Goal: Transaction & Acquisition: Purchase product/service

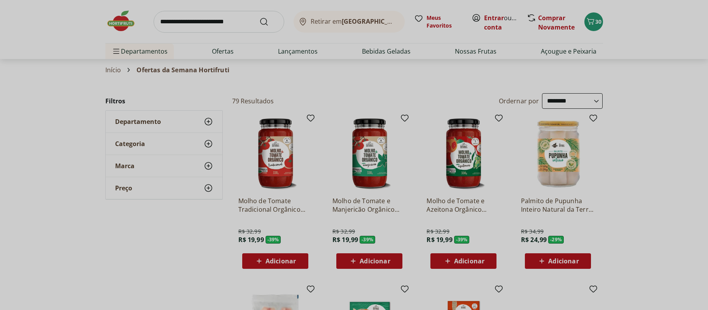
select select "**********"
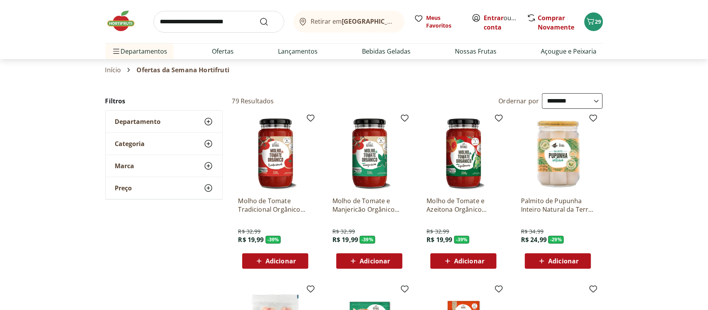
click at [622, 27] on header "Retirar em Rio de Janeiro/RJ Entrar ou Criar conta 29 Retirar em Rio de Janeiro…" at bounding box center [354, 29] width 708 height 59
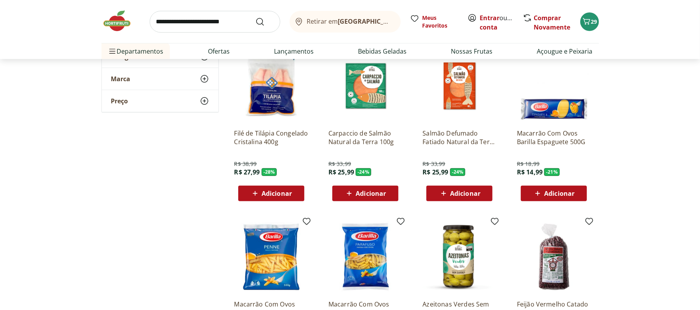
scroll to position [247, 0]
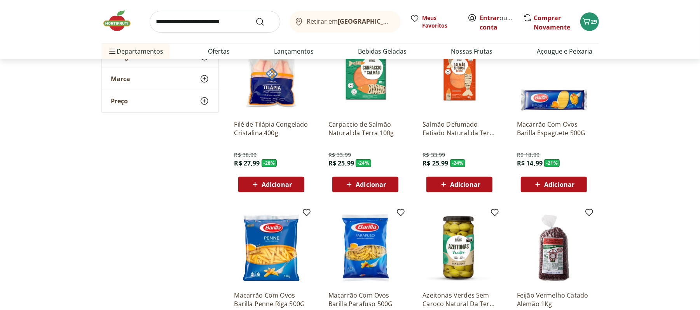
click at [284, 178] on div "Adicionar" at bounding box center [271, 185] width 54 height 14
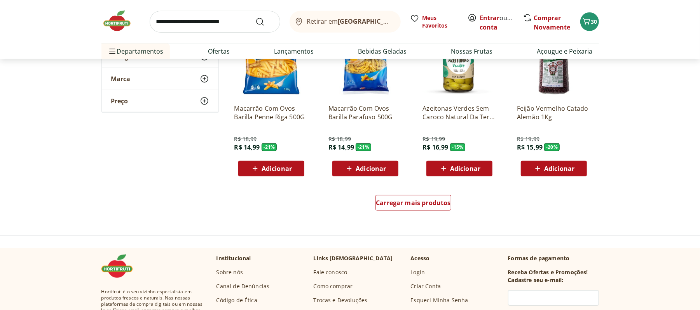
scroll to position [437, 0]
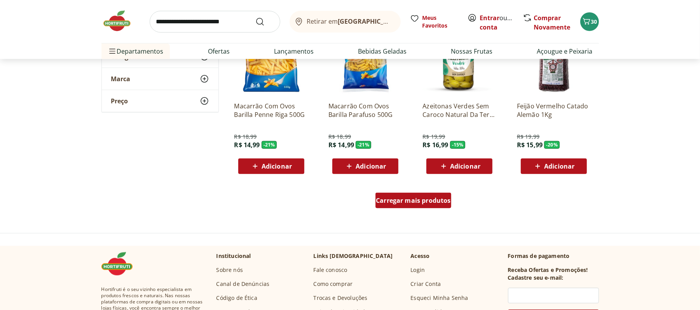
click at [420, 206] on div "Carregar mais produtos" at bounding box center [413, 201] width 76 height 16
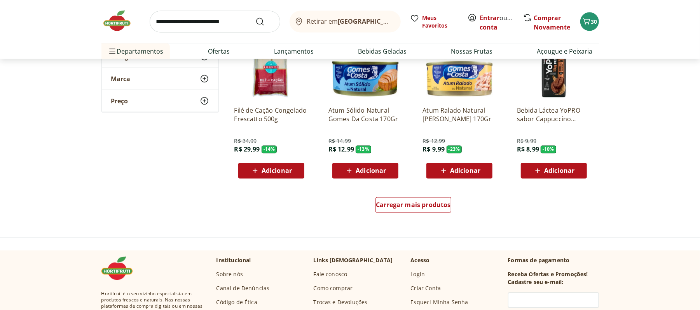
scroll to position [951, 0]
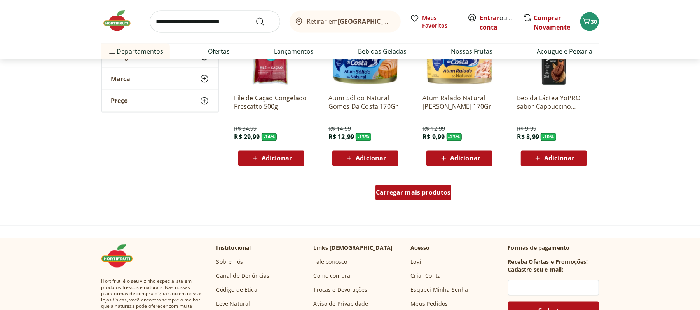
click at [439, 190] on span "Carregar mais produtos" at bounding box center [413, 193] width 75 height 6
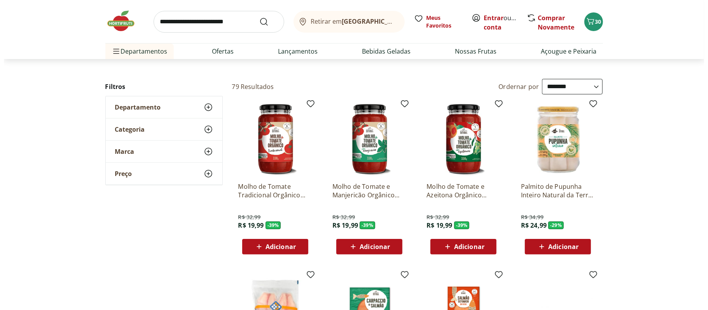
scroll to position [0, 0]
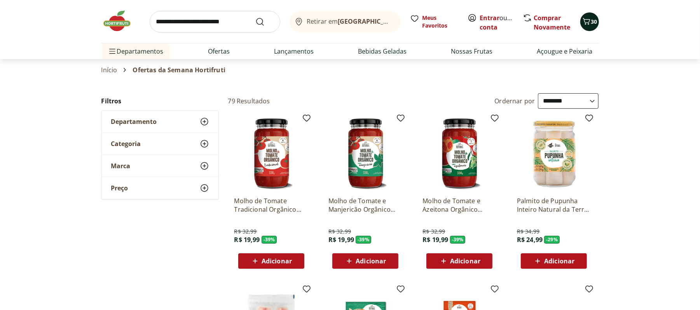
click at [588, 18] on icon "Carrinho" at bounding box center [586, 21] width 9 height 9
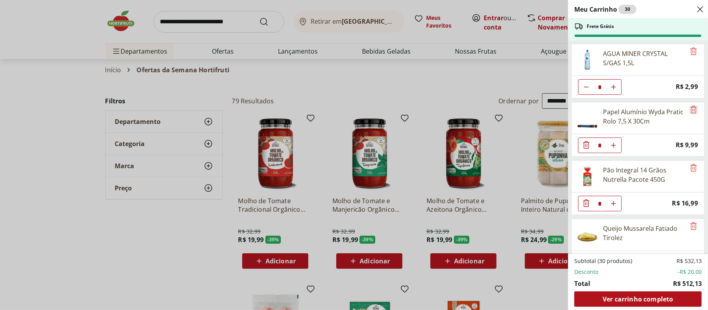
click at [690, 111] on icon "Remove" at bounding box center [693, 109] width 6 height 7
click at [688, 170] on icon "Remove" at bounding box center [692, 167] width 9 height 9
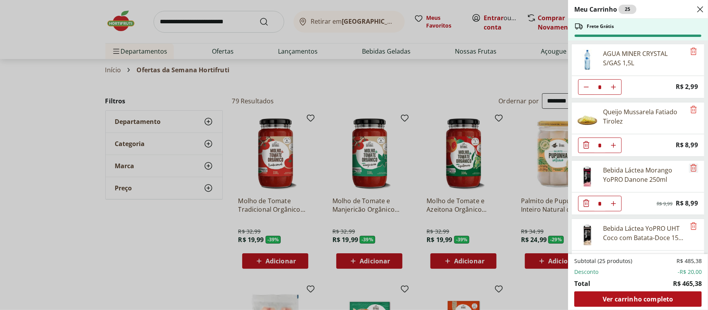
click at [688, 170] on icon "Remove" at bounding box center [692, 167] width 9 height 9
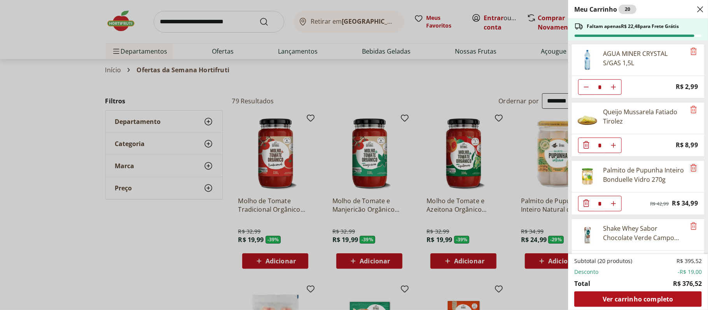
click at [688, 170] on icon "Remove" at bounding box center [692, 167] width 9 height 9
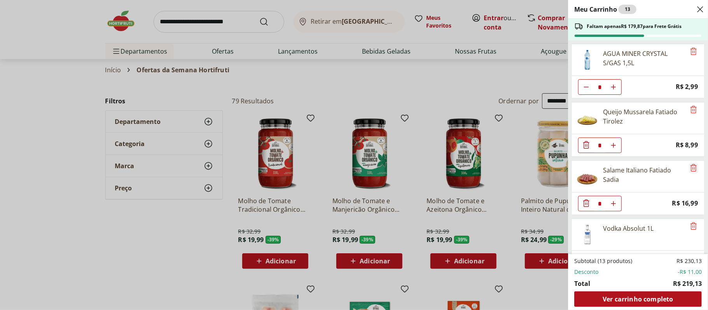
click at [688, 170] on icon "Remove" at bounding box center [692, 167] width 9 height 9
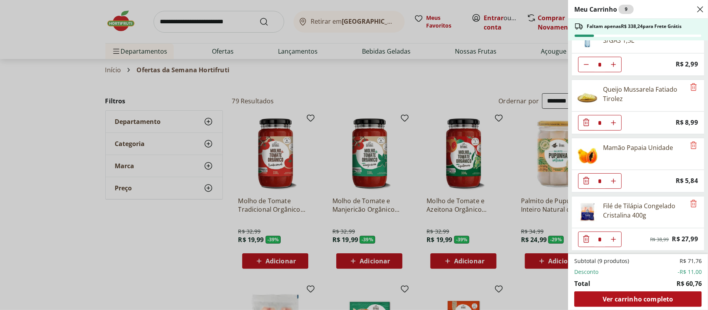
scroll to position [25, 0]
drag, startPoint x: 702, startPoint y: 166, endPoint x: 689, endPoint y: 104, distance: 63.6
click at [689, 104] on ul "AGUA MINER CRYSTAL S/GAS 1,5L * Price: R$ 2,99 Queijo Mussarela Fatiado Tirolez…" at bounding box center [637, 147] width 138 height 214
click at [664, 95] on div "Queijo Mussarela Fatiado Tirolez" at bounding box center [644, 94] width 82 height 19
drag, startPoint x: 706, startPoint y: 113, endPoint x: 702, endPoint y: 78, distance: 34.8
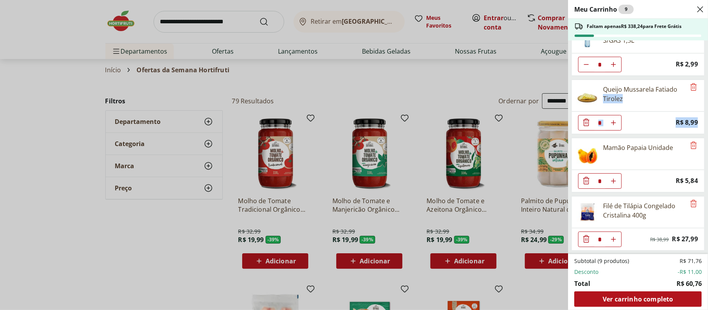
click at [702, 78] on div "Meu Carrinho 9 Faltam apenas R$ 338,24 para Frete Grátis AGUA MINER CRYSTAL S/G…" at bounding box center [638, 155] width 140 height 310
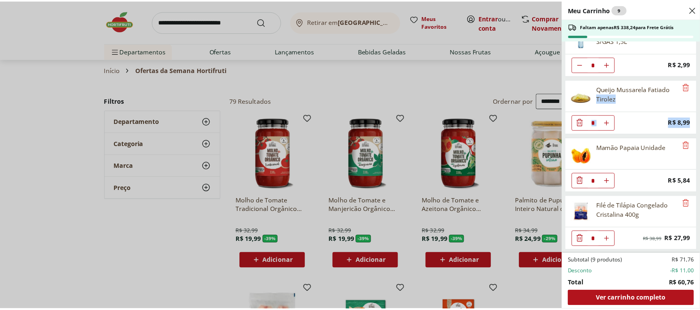
scroll to position [0, 0]
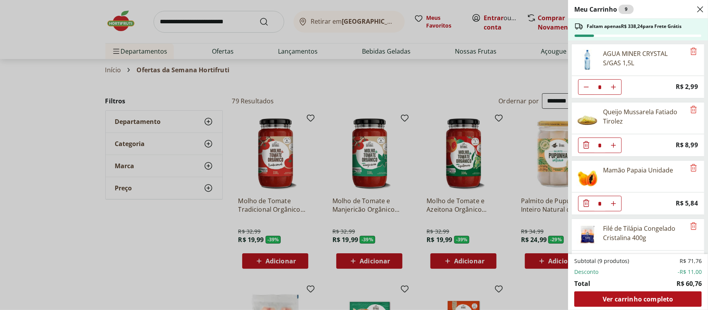
click at [314, 63] on div "Meu Carrinho 9 Faltam apenas R$ 338,24 para Frete Grátis AGUA MINER CRYSTAL S/G…" at bounding box center [354, 155] width 708 height 310
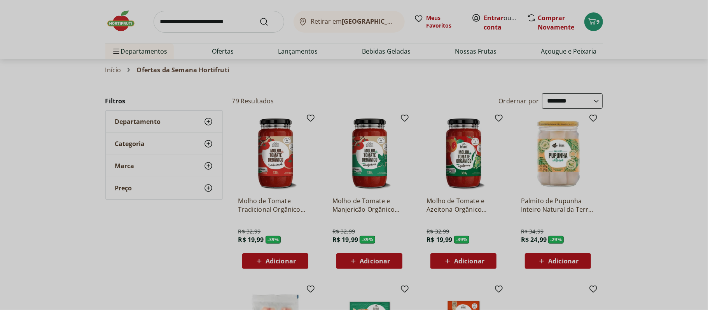
click at [314, 63] on div "Meu Carrinho 9 Faltam apenas R$ 338,24 para Frete Grátis AGUA MINER CRYSTAL S/G…" at bounding box center [354, 155] width 708 height 310
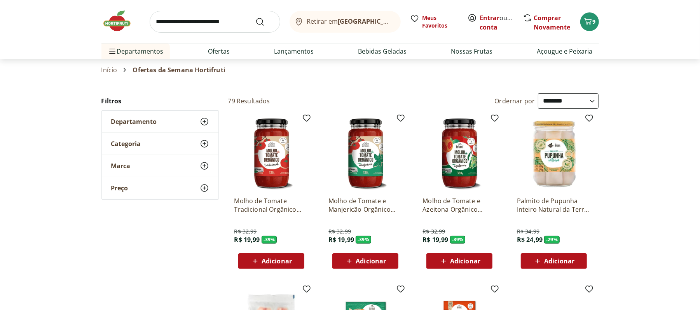
click at [176, 27] on input "search" at bounding box center [215, 22] width 131 height 22
type input "******"
click at [255, 17] on button "Submit Search" at bounding box center [264, 21] width 19 height 9
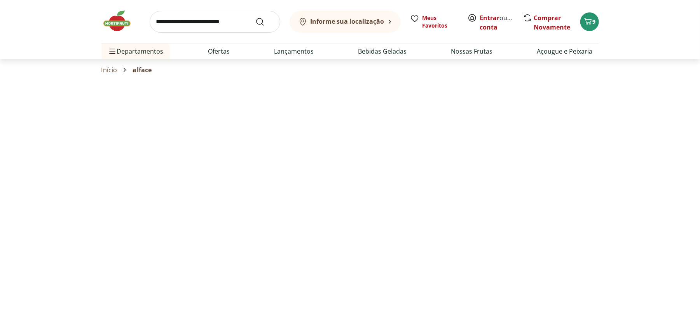
select select "**********"
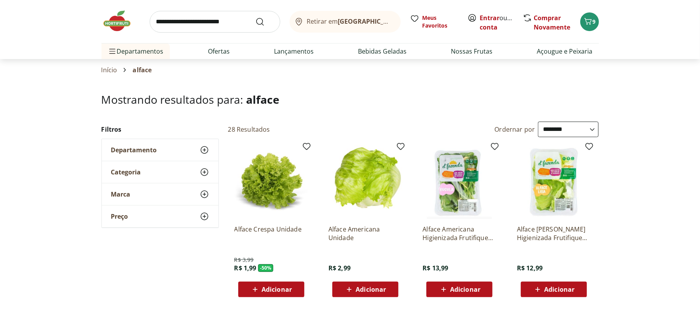
click at [358, 291] on span "Adicionar" at bounding box center [371, 289] width 30 height 6
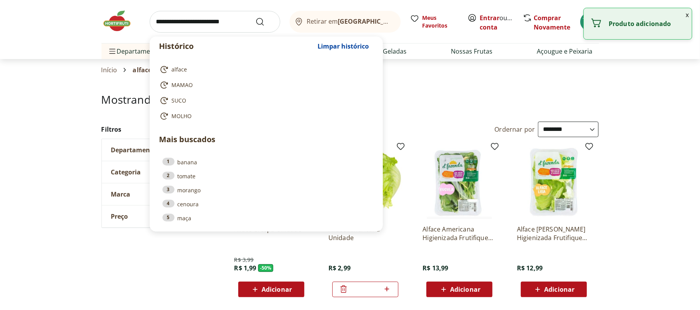
click at [179, 31] on input "search" at bounding box center [215, 22] width 131 height 22
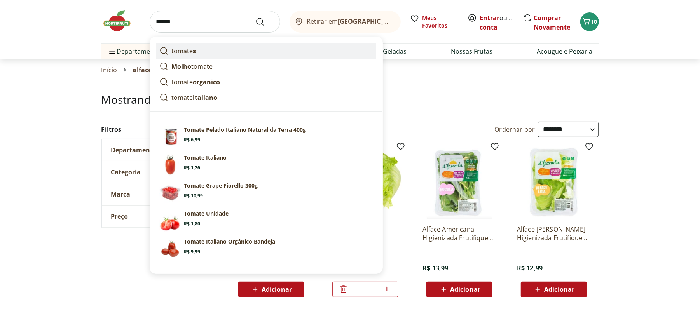
click at [195, 53] on strong "s" at bounding box center [194, 51] width 3 height 9
type input "*******"
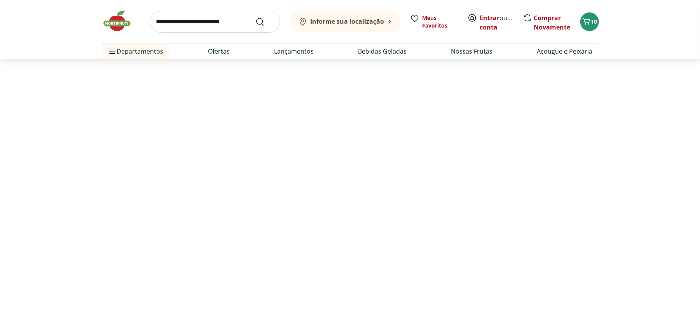
select select "**********"
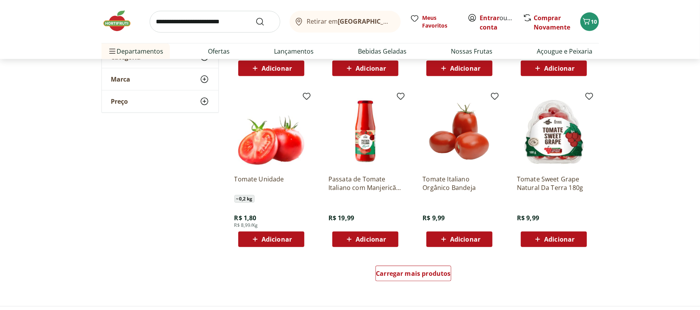
scroll to position [430, 0]
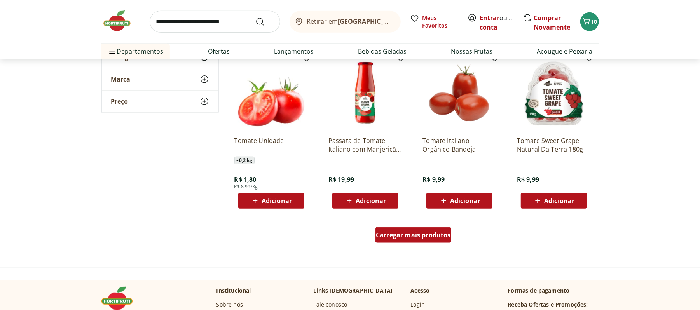
click at [429, 228] on div "Carregar mais produtos" at bounding box center [413, 235] width 76 height 16
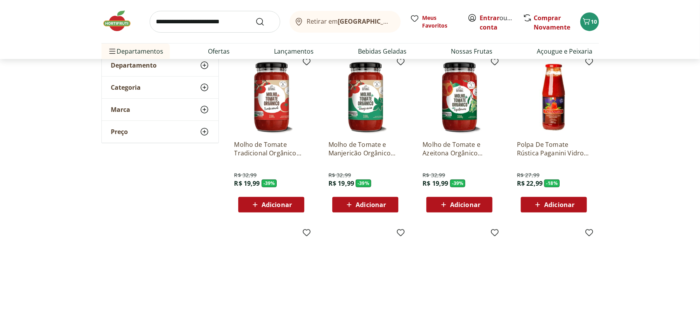
scroll to position [0, 0]
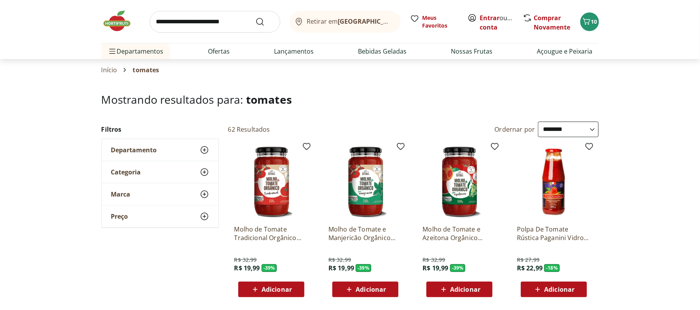
click at [117, 22] on img at bounding box center [120, 20] width 39 height 23
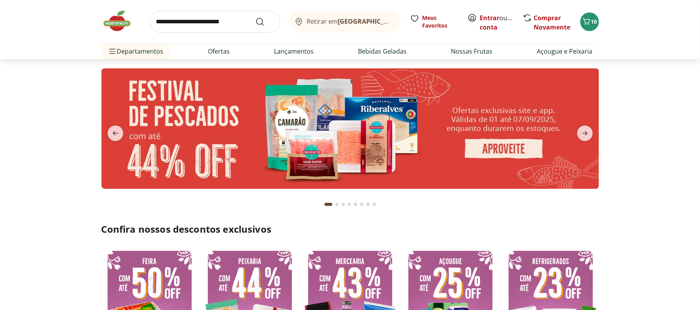
type input "*"
click at [509, 151] on img at bounding box center [349, 128] width 497 height 120
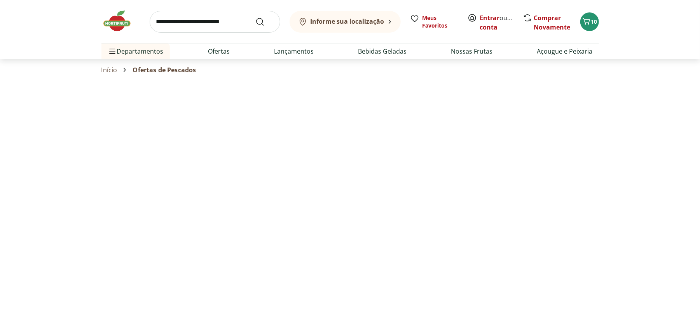
select select "**********"
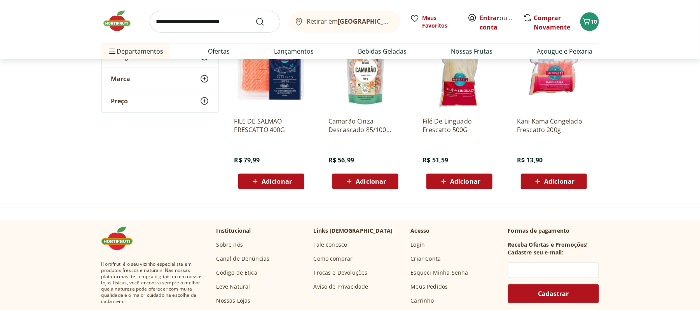
scroll to position [347, 0]
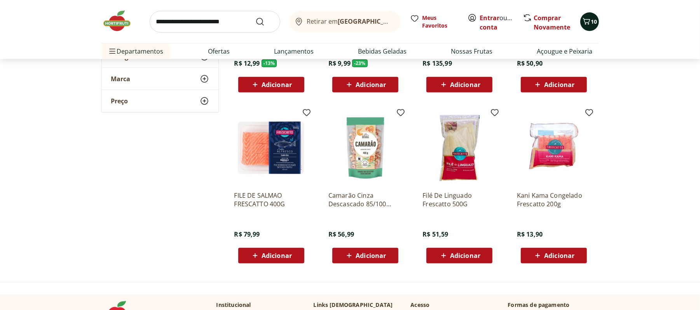
click at [590, 27] on div "10" at bounding box center [589, 22] width 6 height 12
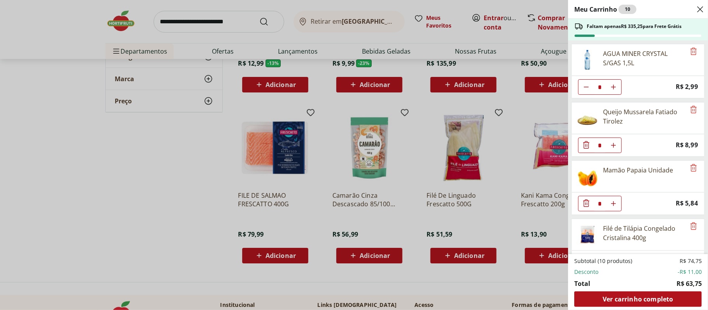
click at [384, 215] on div "Meu Carrinho 10 Faltam apenas R$ 335,25 para Frete Grátis AGUA MINER CRYSTAL S/…" at bounding box center [354, 155] width 708 height 310
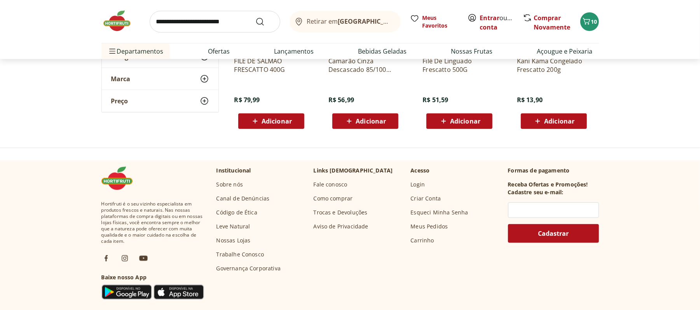
scroll to position [488, 0]
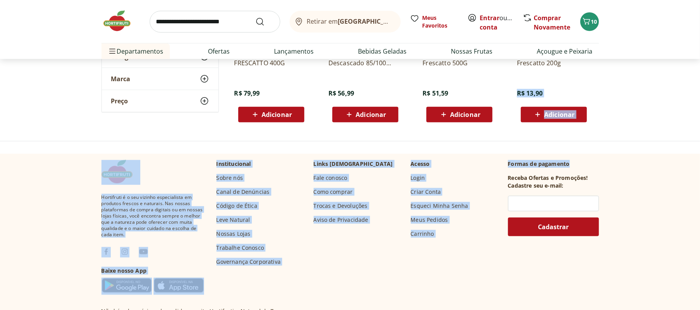
drag, startPoint x: 693, startPoint y: 162, endPoint x: 696, endPoint y: 91, distance: 71.2
click at [696, 91] on div "Retirar em [GEOGRAPHIC_DATA]/RJ Entrar ou Criar conta 10 Retirar em [GEOGRAPHIC…" at bounding box center [350, 143] width 700 height 1262
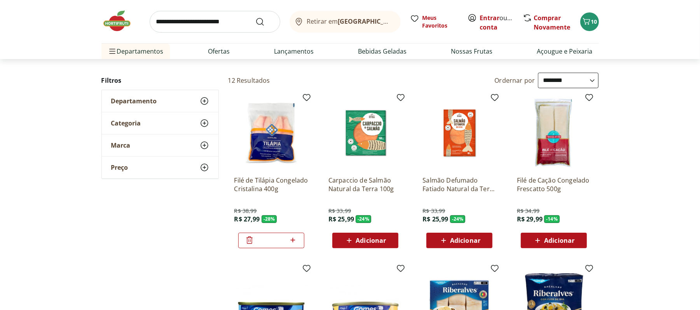
scroll to position [7, 0]
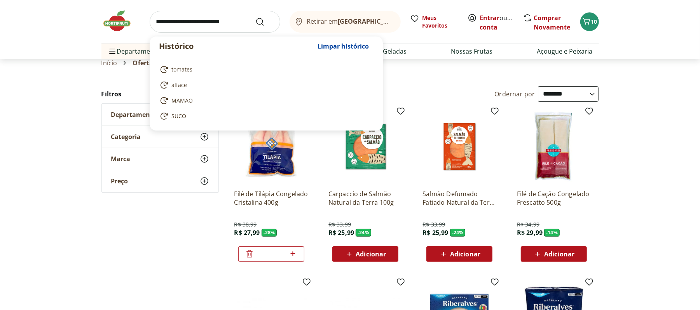
click at [188, 14] on input "search" at bounding box center [215, 22] width 131 height 22
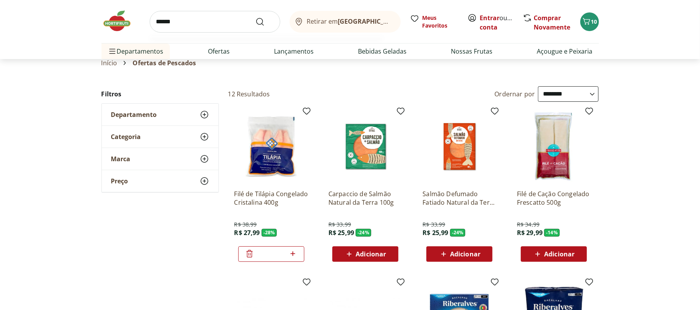
type input "******"
click at [255, 17] on button "Submit Search" at bounding box center [264, 21] width 19 height 9
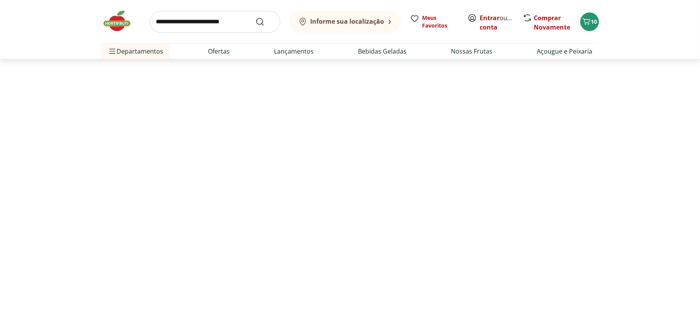
select select "**********"
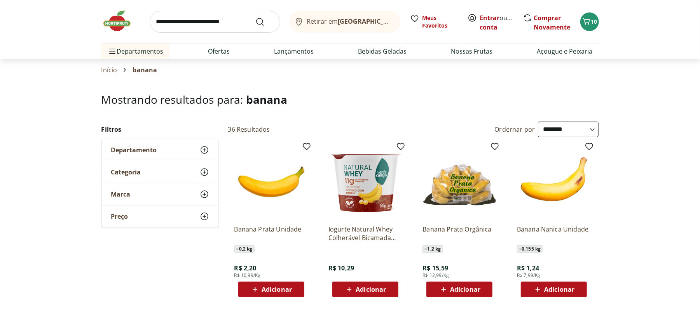
click at [275, 291] on span "Adicionar" at bounding box center [276, 289] width 30 height 6
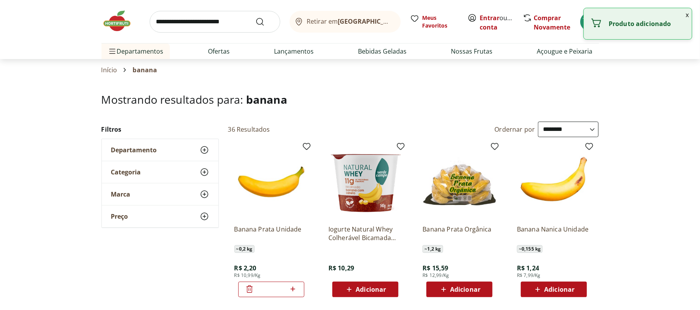
click at [294, 286] on icon at bounding box center [293, 288] width 10 height 9
type input "*"
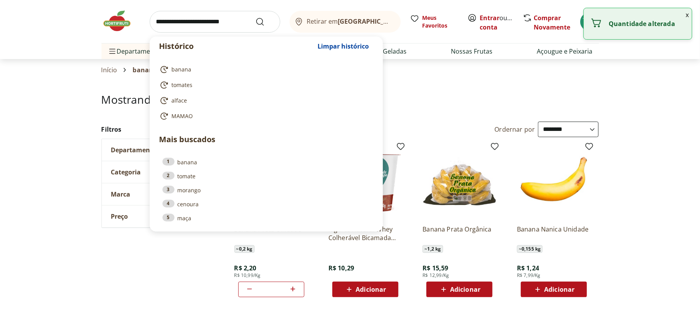
click at [208, 24] on input "search" at bounding box center [215, 22] width 131 height 22
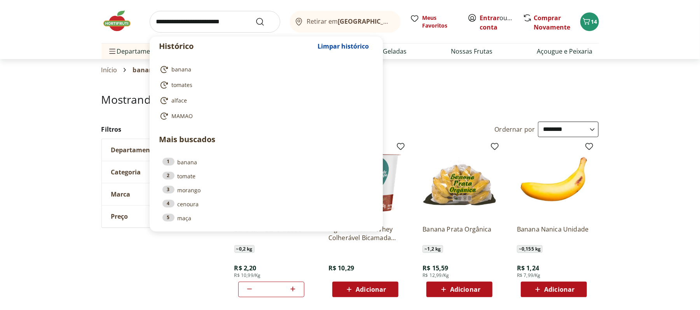
type input "*"
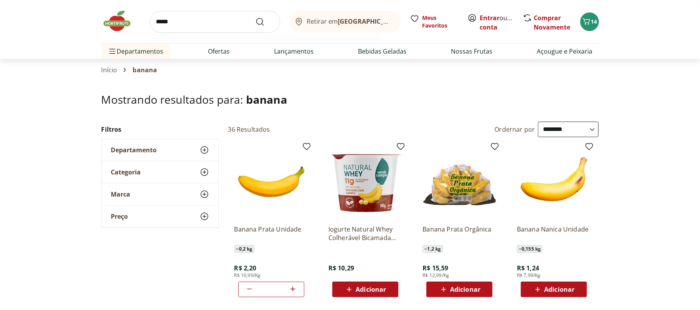
type input "*****"
click at [255, 17] on button "Submit Search" at bounding box center [264, 21] width 19 height 9
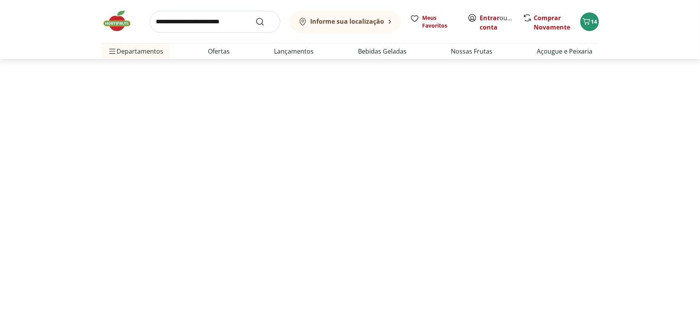
select select "**********"
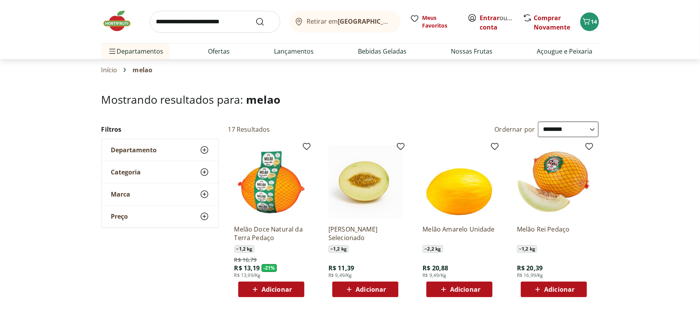
click at [536, 5] on div "Retirar em Rio de Janeiro/RJ Meus Favoritos Entrar ou Criar conta Comprar Novam…" at bounding box center [349, 21] width 497 height 43
click at [533, 5] on div "Retirar em Rio de Janeiro/RJ Meus Favoritos Entrar ou Criar conta Comprar Novam…" at bounding box center [349, 21] width 497 height 43
click at [255, 291] on icon at bounding box center [255, 289] width 5 height 5
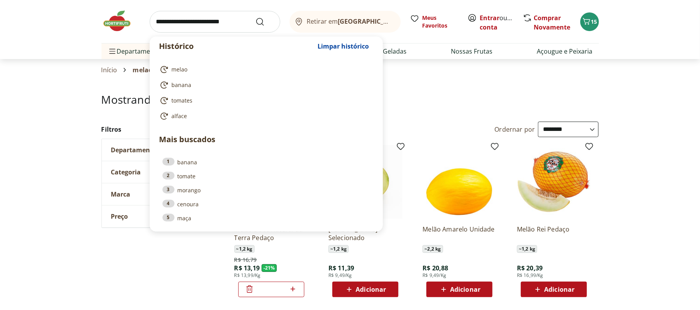
click at [221, 11] on input "search" at bounding box center [215, 22] width 131 height 22
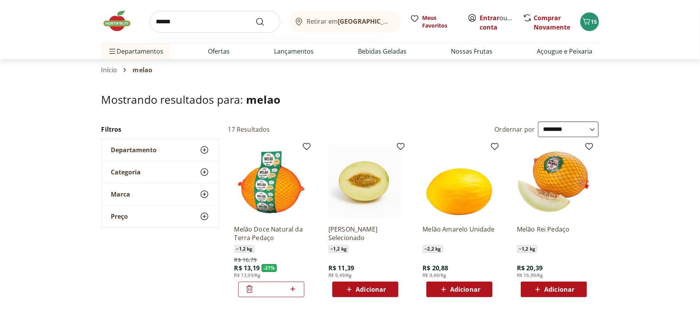
type input "******"
click at [255, 17] on button "Submit Search" at bounding box center [264, 21] width 19 height 9
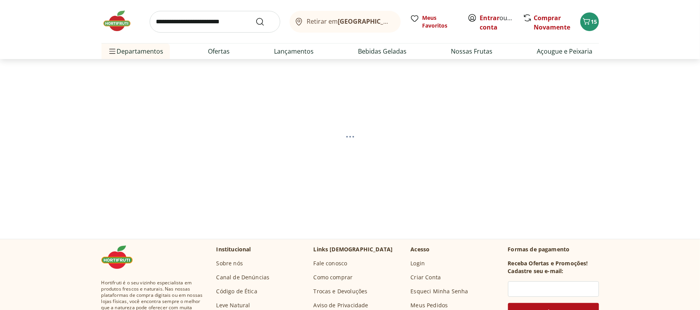
click at [220, 7] on div "Retirar em Rio de Janeiro/RJ Meus Favoritos Entrar ou Criar conta Comprar Novam…" at bounding box center [349, 21] width 497 height 43
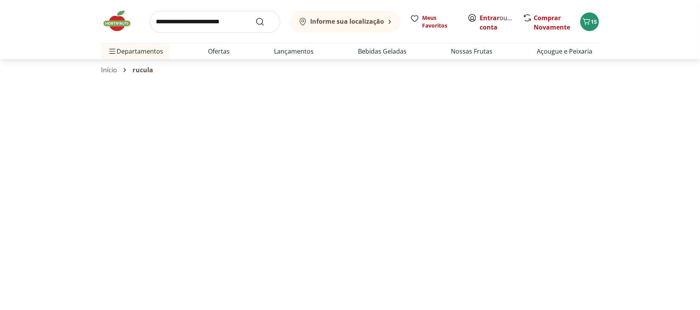
select select "**********"
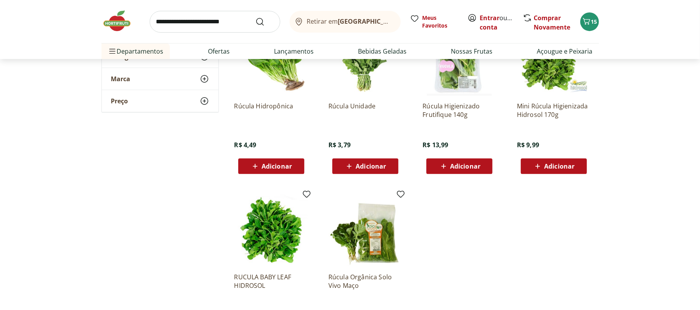
scroll to position [73, 0]
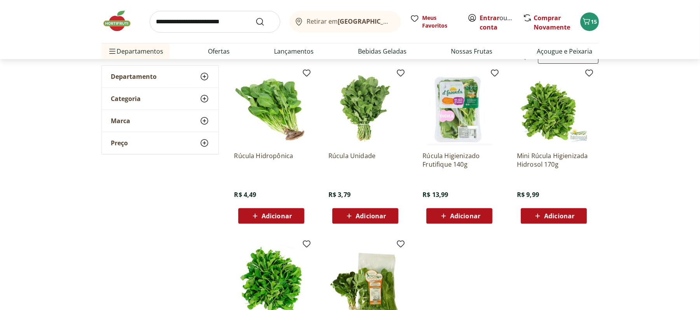
click at [355, 211] on span "Adicionar" at bounding box center [365, 215] width 42 height 9
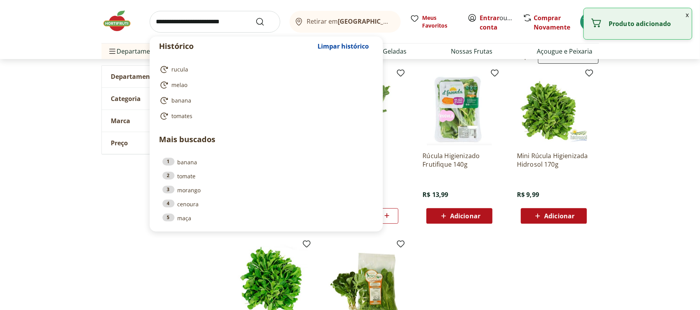
click at [221, 22] on input "search" at bounding box center [215, 22] width 131 height 22
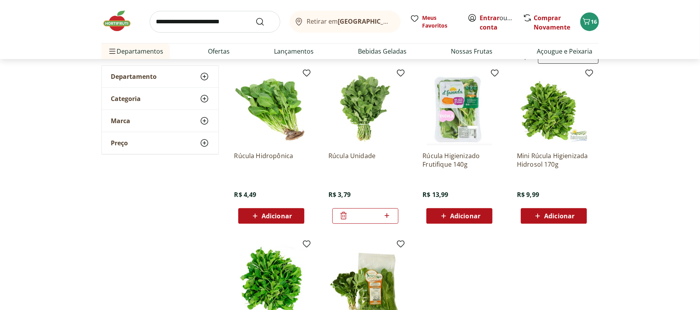
click at [34, 137] on section "**********" at bounding box center [350, 210] width 700 height 381
click at [116, 16] on img at bounding box center [120, 20] width 39 height 23
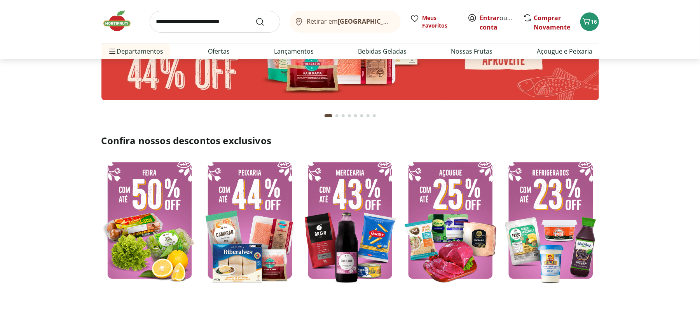
scroll to position [104, 0]
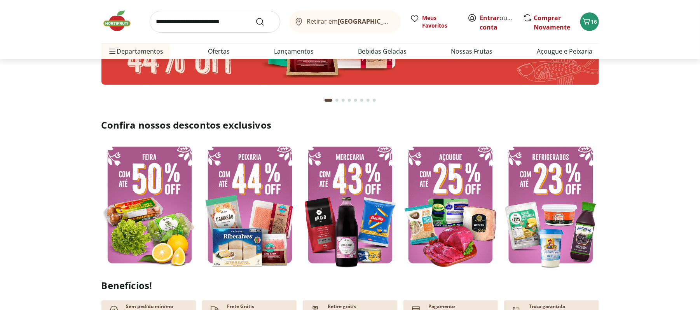
type input "*"
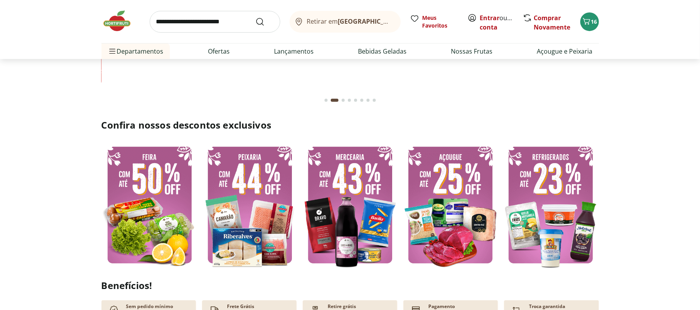
scroll to position [127, 0]
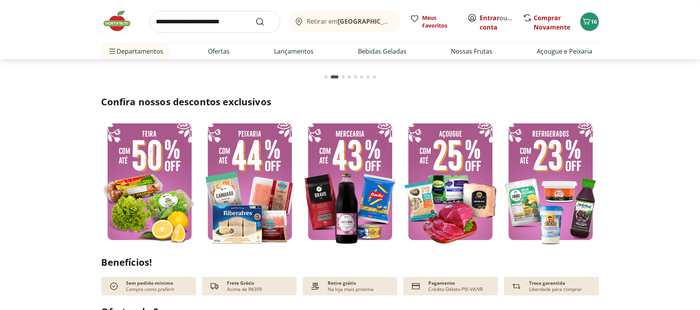
click at [178, 197] on img at bounding box center [149, 181] width 96 height 129
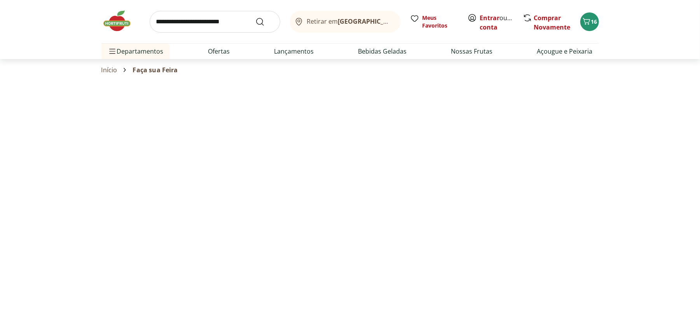
select select "**********"
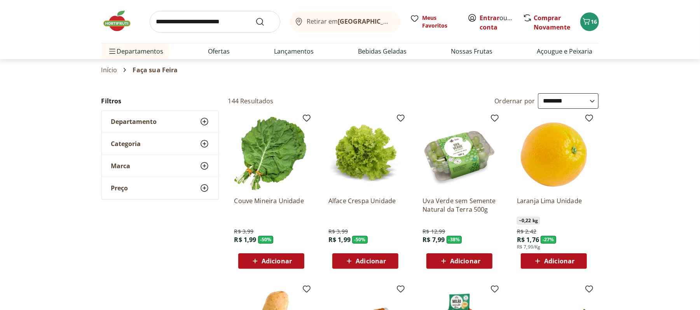
click at [441, 256] on icon at bounding box center [444, 260] width 10 height 9
click at [249, 262] on div "Adicionar" at bounding box center [271, 261] width 54 height 14
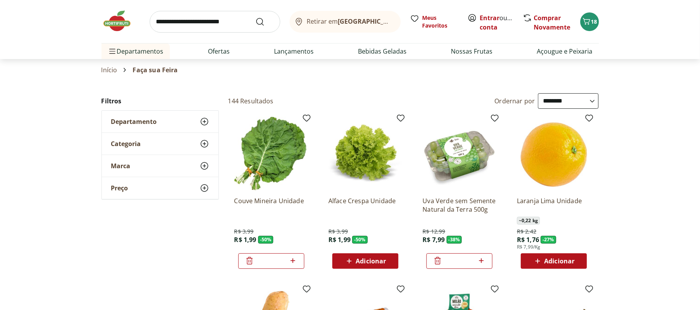
drag, startPoint x: 692, startPoint y: 28, endPoint x: 698, endPoint y: 39, distance: 12.3
click at [698, 39] on header "Retirar em Rio de Janeiro/RJ Entrar ou Criar conta 18 Retirar em Rio de Janeiro…" at bounding box center [350, 29] width 700 height 59
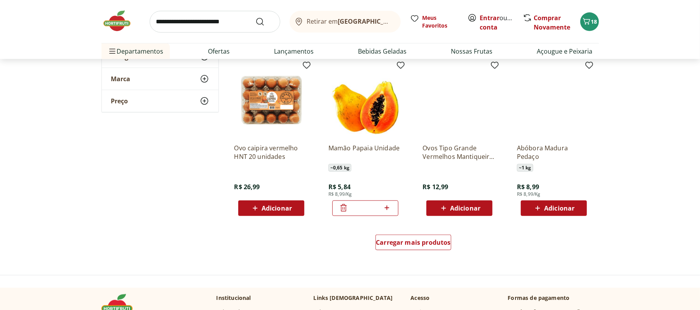
scroll to position [397, 0]
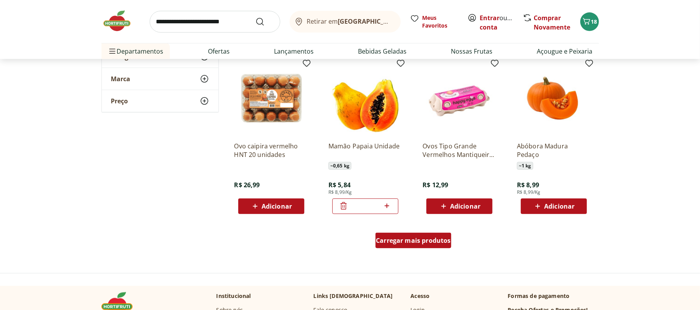
click at [414, 243] on span "Carregar mais produtos" at bounding box center [413, 240] width 75 height 6
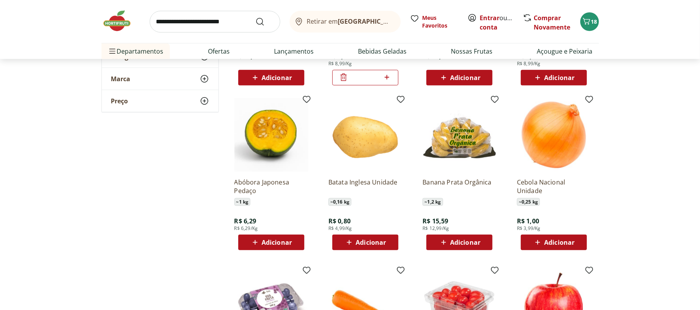
scroll to position [535, 0]
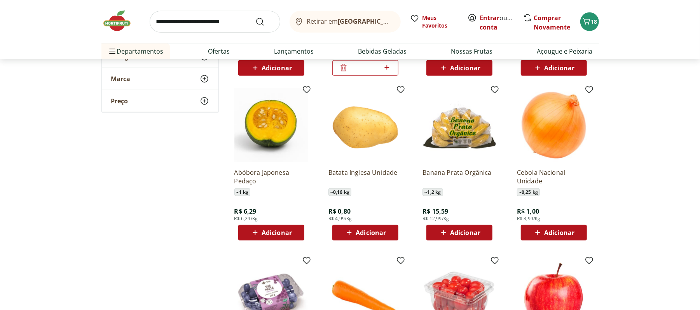
click at [365, 235] on span "Adicionar" at bounding box center [371, 233] width 30 height 6
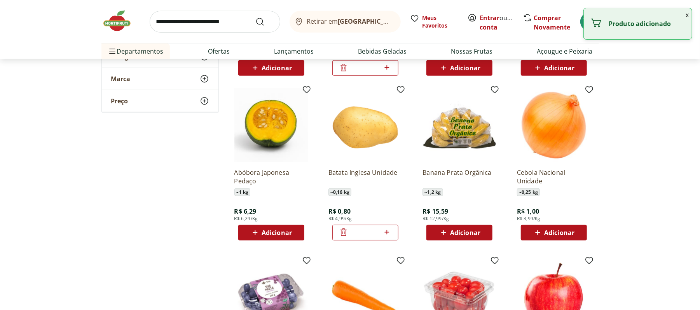
click at [389, 232] on icon at bounding box center [387, 232] width 10 height 9
type input "*"
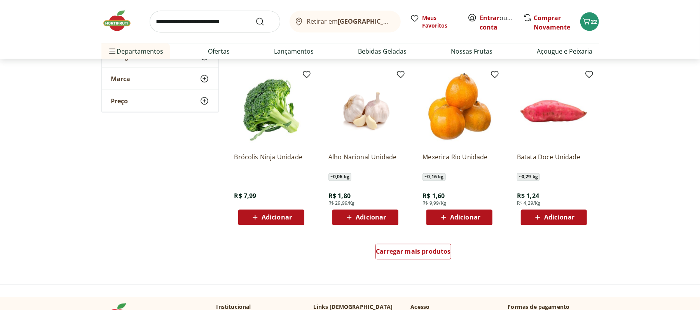
scroll to position [908, 0]
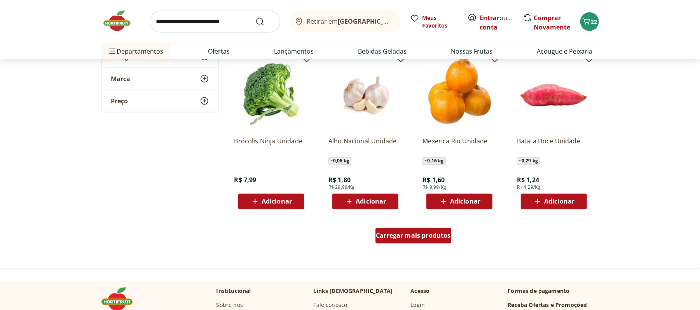
click at [399, 237] on span "Carregar mais produtos" at bounding box center [413, 236] width 75 height 6
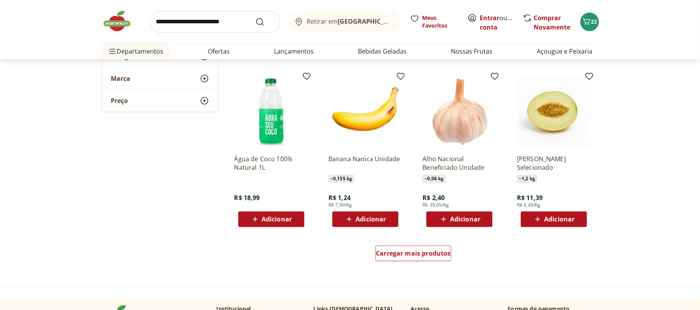
scroll to position [1418, 0]
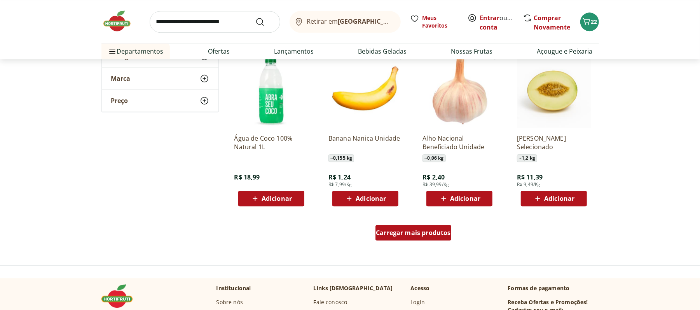
click at [431, 232] on span "Carregar mais produtos" at bounding box center [413, 233] width 75 height 6
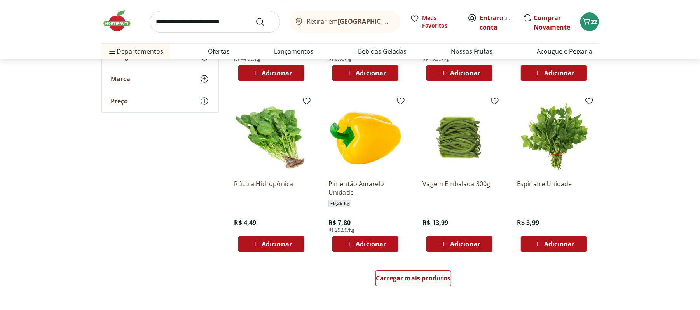
scroll to position [1909, 0]
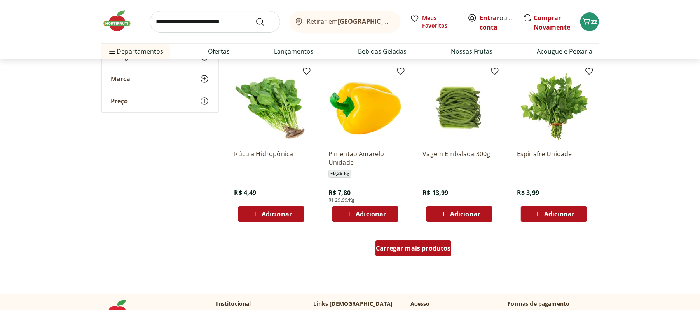
click at [393, 251] on span "Carregar mais produtos" at bounding box center [413, 248] width 75 height 6
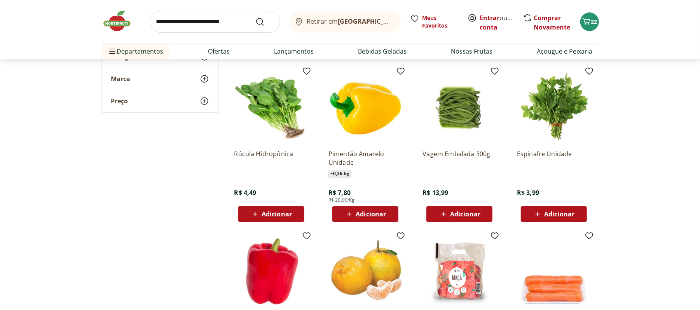
drag, startPoint x: 697, startPoint y: 184, endPoint x: 704, endPoint y: 196, distance: 13.9
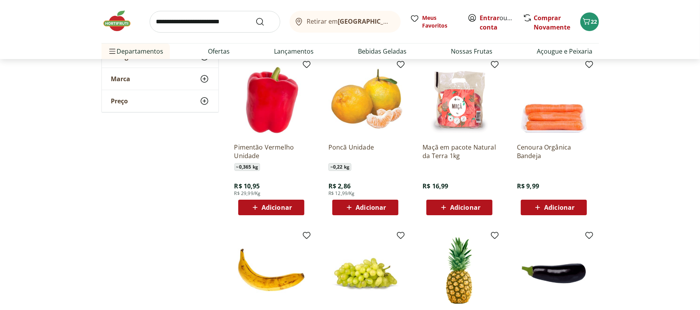
scroll to position [2104, 0]
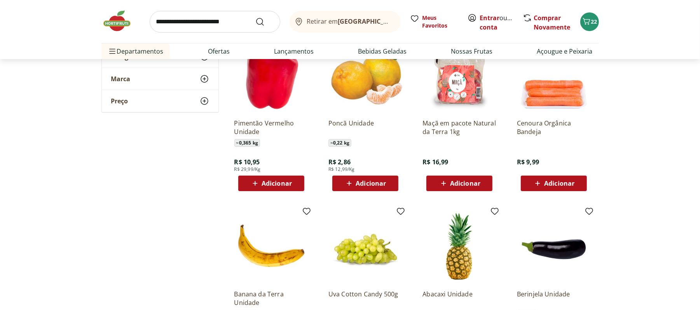
click at [371, 184] on span "Adicionar" at bounding box center [371, 183] width 30 height 6
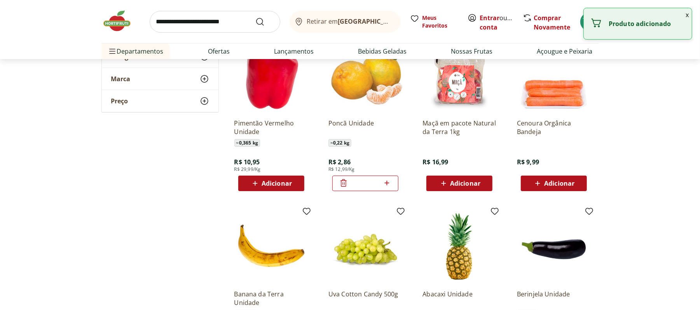
click at [382, 184] on icon at bounding box center [387, 182] width 10 height 9
type input "*"
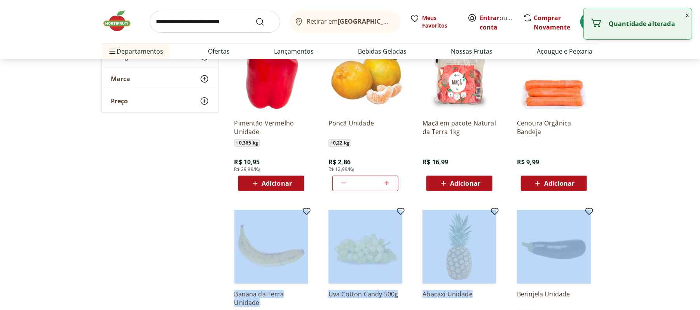
drag, startPoint x: 695, startPoint y: 198, endPoint x: 699, endPoint y: 204, distance: 7.3
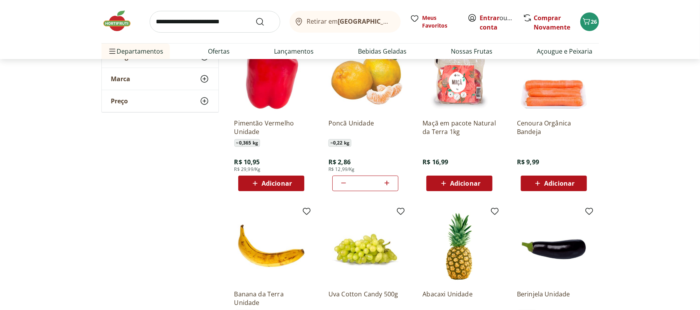
drag, startPoint x: 696, startPoint y: 209, endPoint x: 701, endPoint y: 217, distance: 9.3
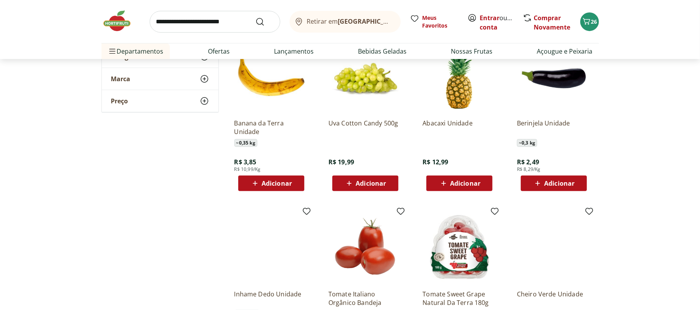
scroll to position [2287, 0]
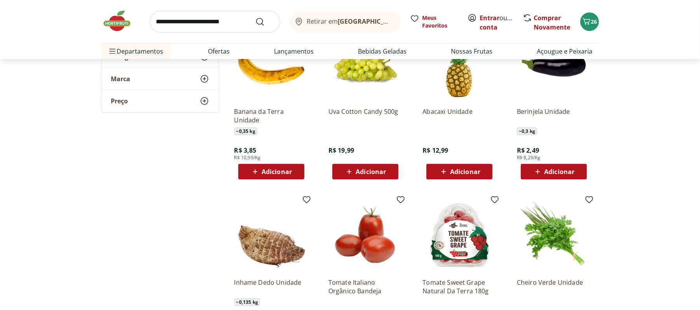
click at [448, 164] on button "Adicionar" at bounding box center [459, 172] width 66 height 16
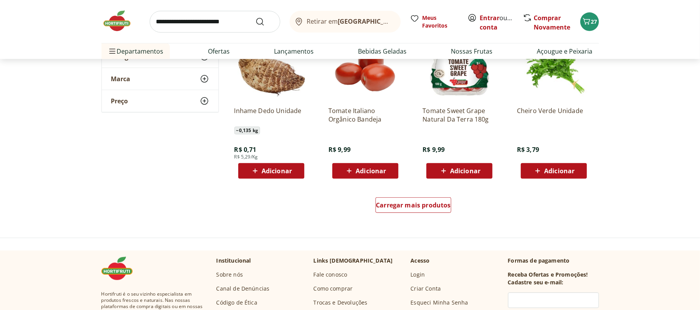
scroll to position [2470, 0]
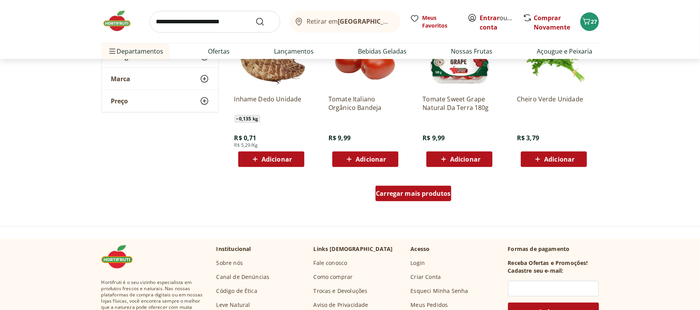
click at [424, 193] on span "Carregar mais produtos" at bounding box center [413, 193] width 75 height 6
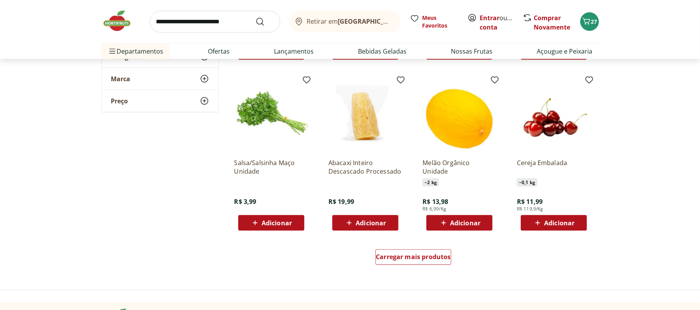
scroll to position [2941, 0]
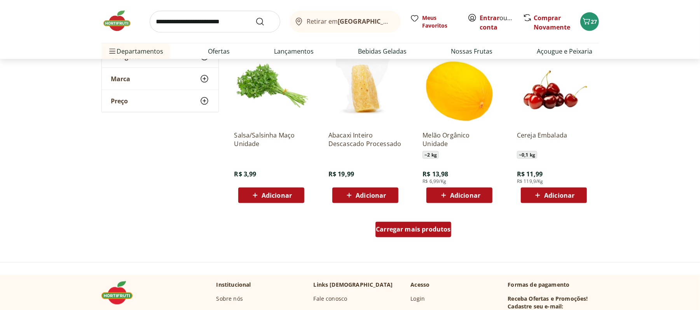
click at [433, 229] on span "Carregar mais produtos" at bounding box center [413, 230] width 75 height 6
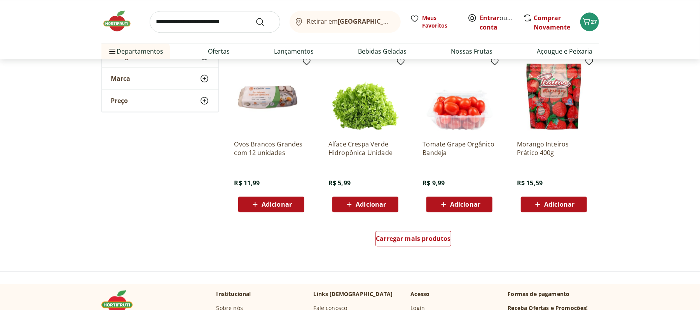
scroll to position [3454, 0]
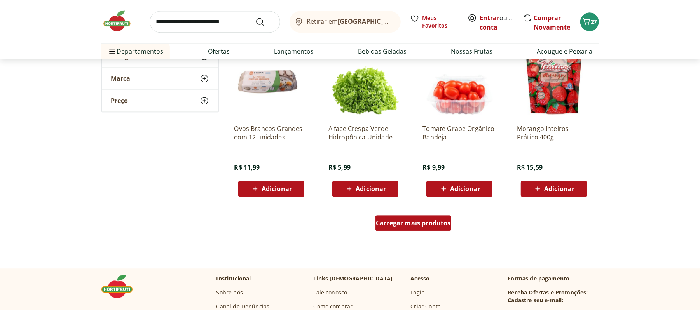
click at [430, 224] on span "Carregar mais produtos" at bounding box center [413, 223] width 75 height 6
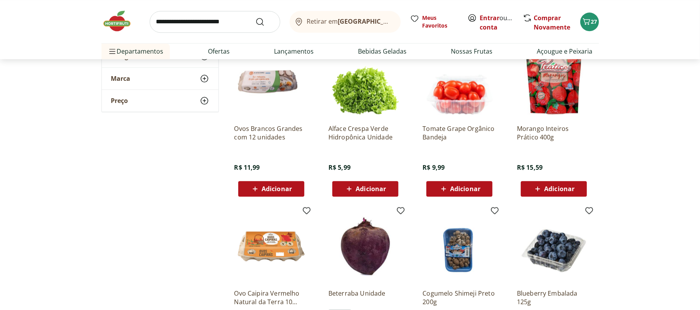
drag, startPoint x: 694, startPoint y: 224, endPoint x: 700, endPoint y: 238, distance: 15.7
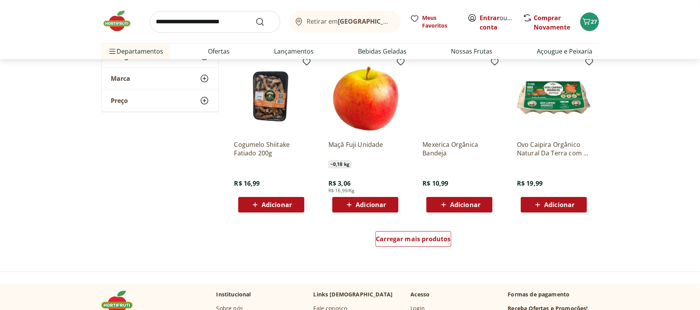
scroll to position [3988, 0]
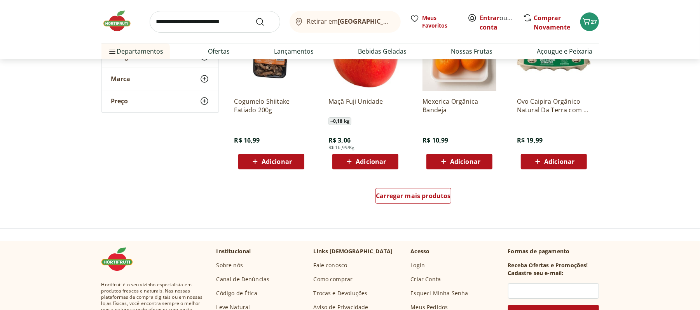
click at [404, 194] on span "Carregar mais produtos" at bounding box center [413, 196] width 75 height 6
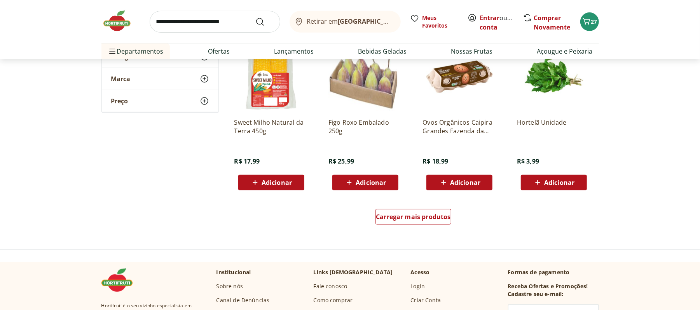
scroll to position [4512, 0]
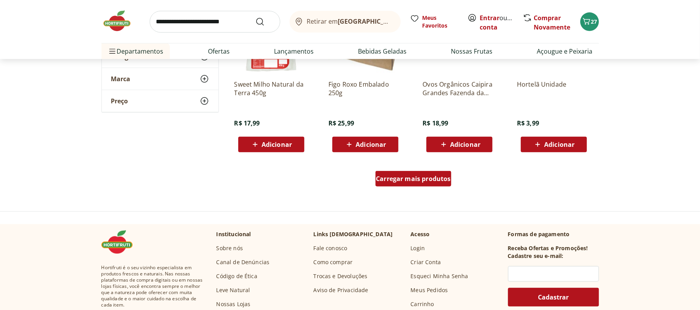
click at [396, 184] on div "Carregar mais produtos" at bounding box center [413, 179] width 76 height 16
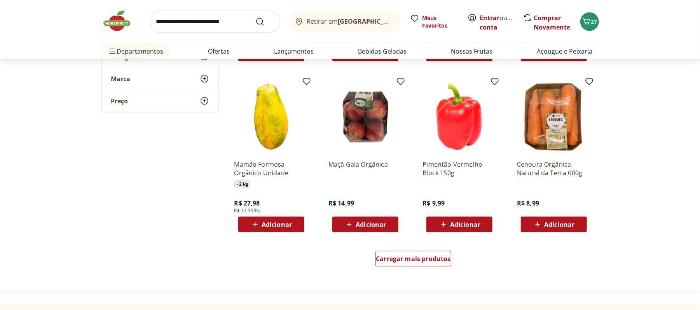
scroll to position [4960, 0]
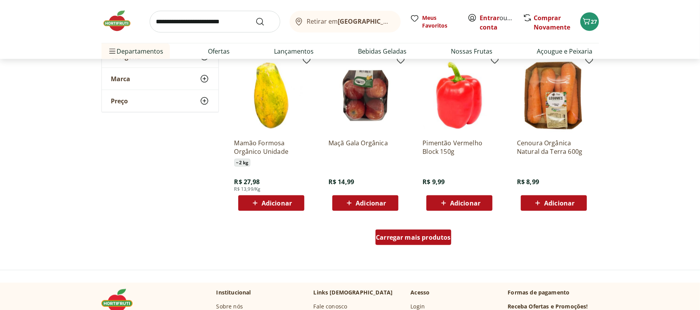
click at [406, 237] on span "Carregar mais produtos" at bounding box center [413, 237] width 75 height 6
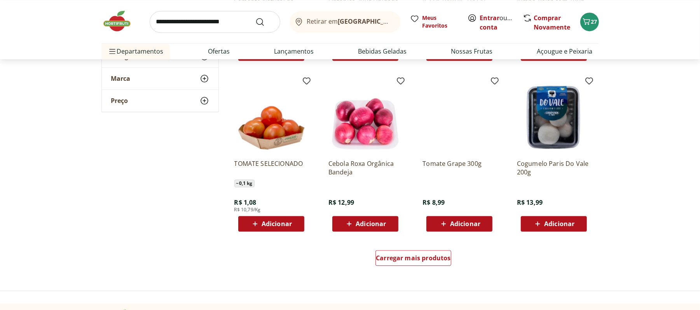
scroll to position [5468, 0]
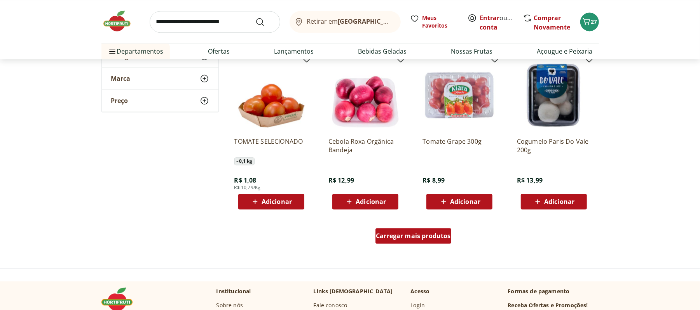
click at [405, 238] on span "Carregar mais produtos" at bounding box center [413, 236] width 75 height 6
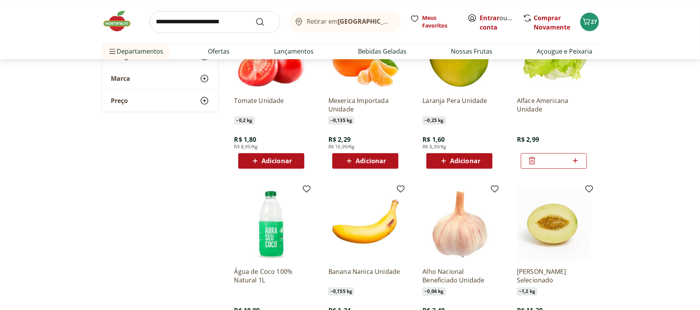
scroll to position [0, 0]
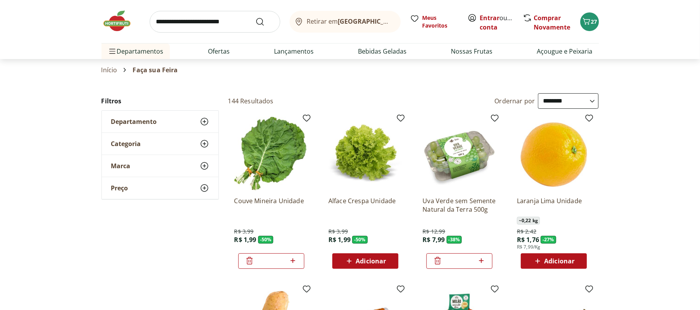
click at [204, 60] on section "Início Faça sua Feira" at bounding box center [349, 70] width 497 height 22
click at [216, 53] on link "Ofertas" at bounding box center [219, 51] width 22 height 9
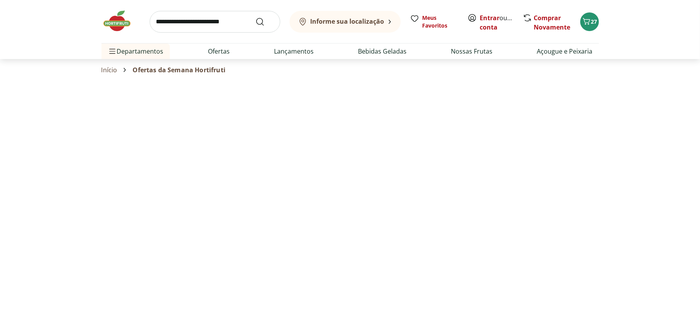
select select "**********"
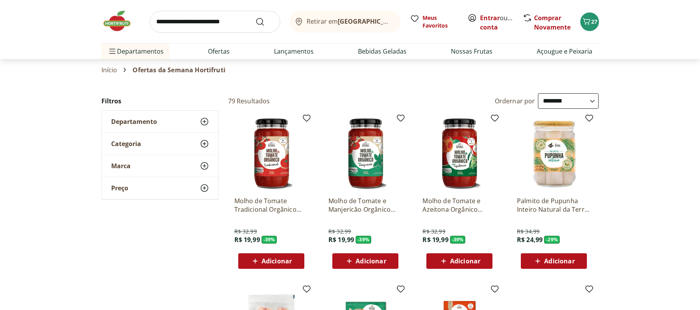
select select "**********"
click at [557, 58] on li "Açougue e Peixaria" at bounding box center [564, 52] width 68 height 16
click at [563, 47] on link "Açougue e Peixaria" at bounding box center [565, 51] width 56 height 9
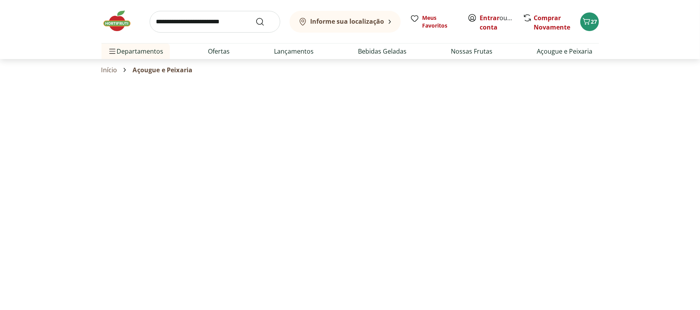
select select "**********"
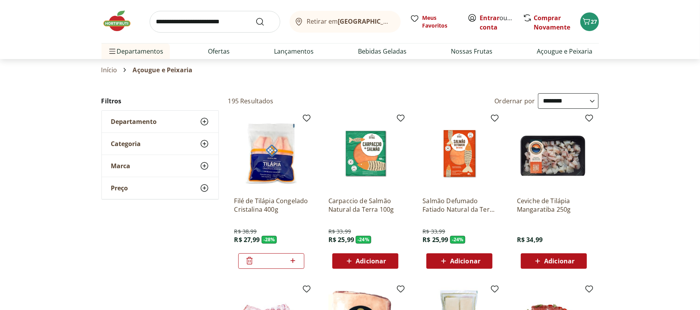
click at [228, 19] on input "search" at bounding box center [215, 22] width 131 height 22
type input "*******"
click at [255, 17] on button "Submit Search" at bounding box center [264, 21] width 19 height 9
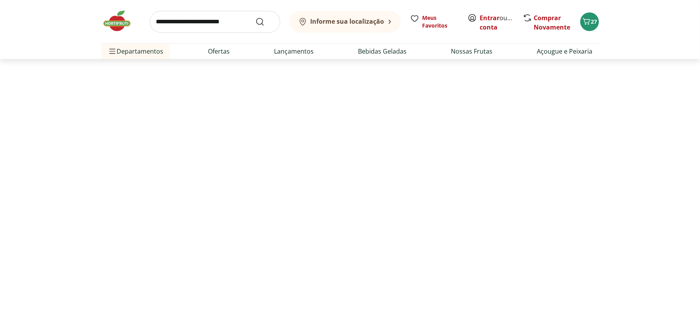
select select "**********"
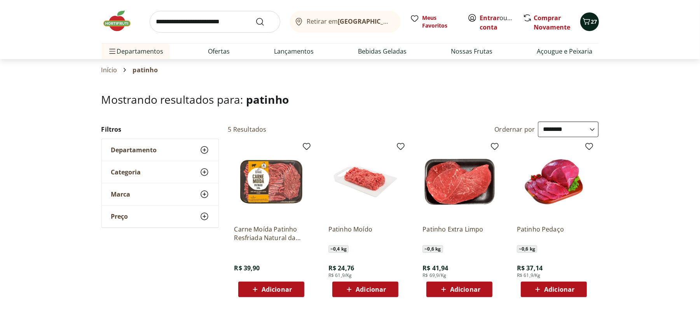
click at [585, 20] on icon "Carrinho" at bounding box center [586, 21] width 9 height 9
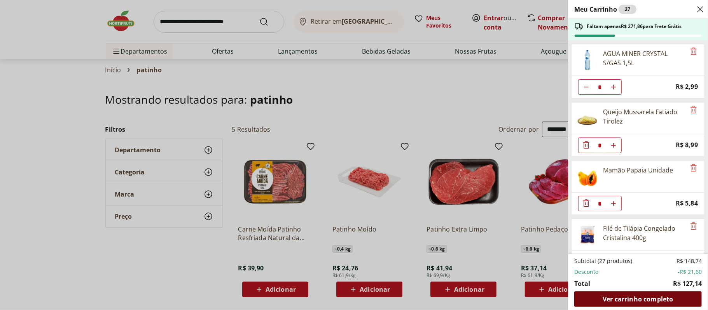
click at [641, 302] on span "Ver carrinho completo" at bounding box center [637, 299] width 70 height 6
